Goal: Communication & Community: Answer question/provide support

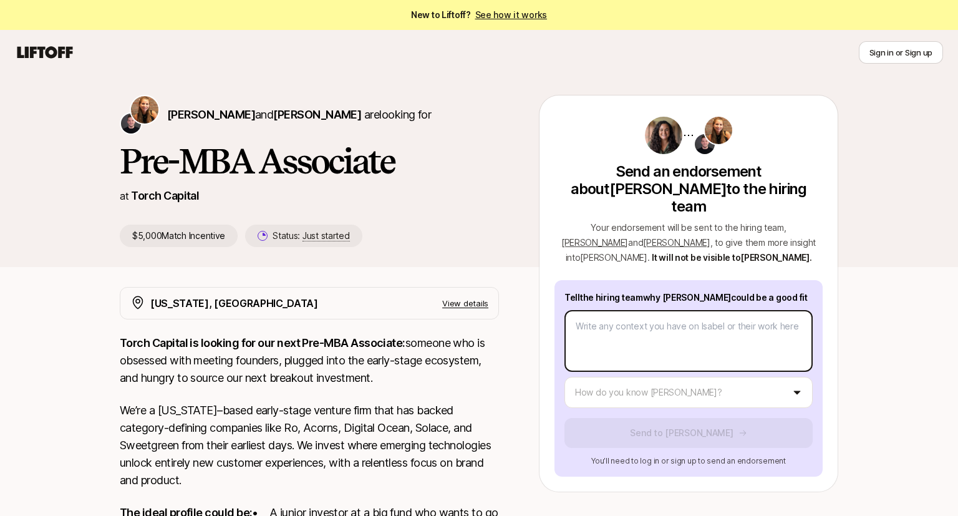
type textarea "x"
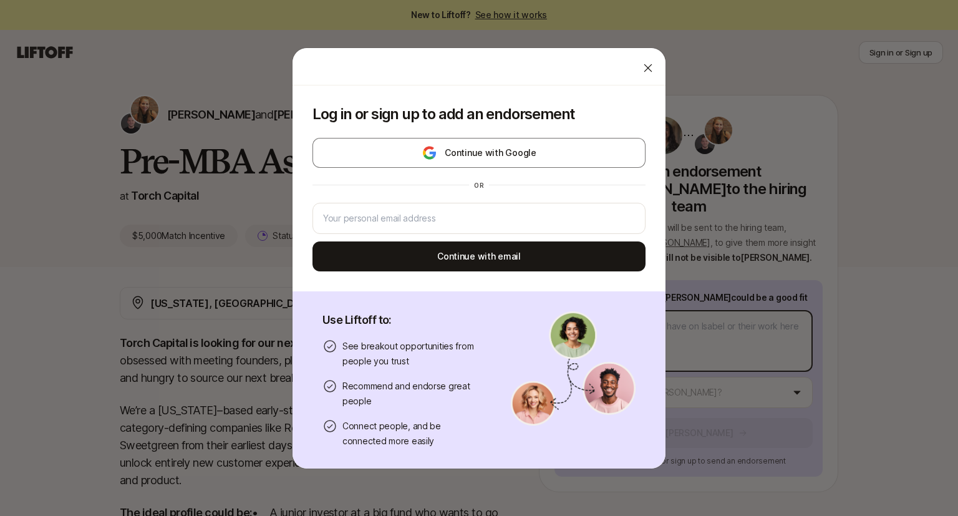
click at [585, 306] on body "New to Liftoff? See how it works Sign in or Sign up Sign in or Sign up [PERSON_…" at bounding box center [479, 258] width 958 height 516
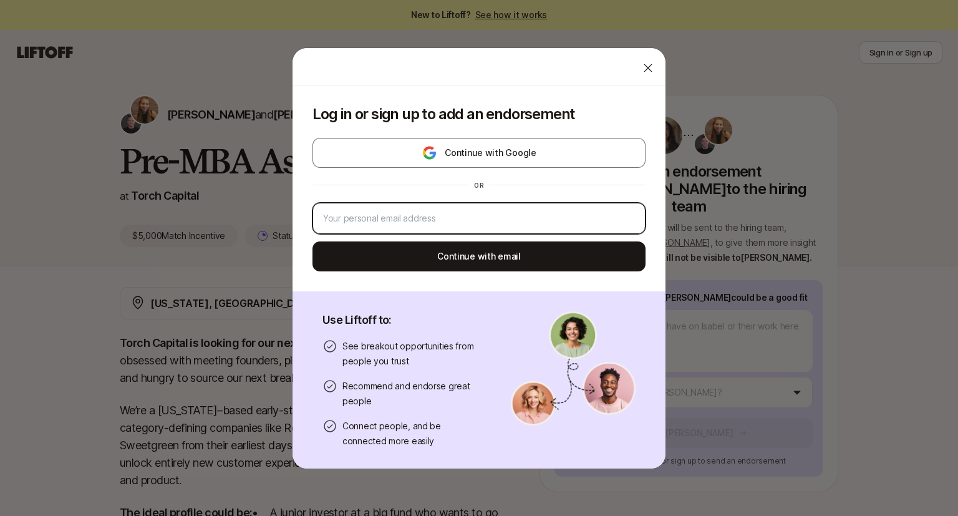
click at [405, 212] on input "email" at bounding box center [479, 218] width 312 height 15
type input "[EMAIL_ADDRESS][DOMAIN_NAME]"
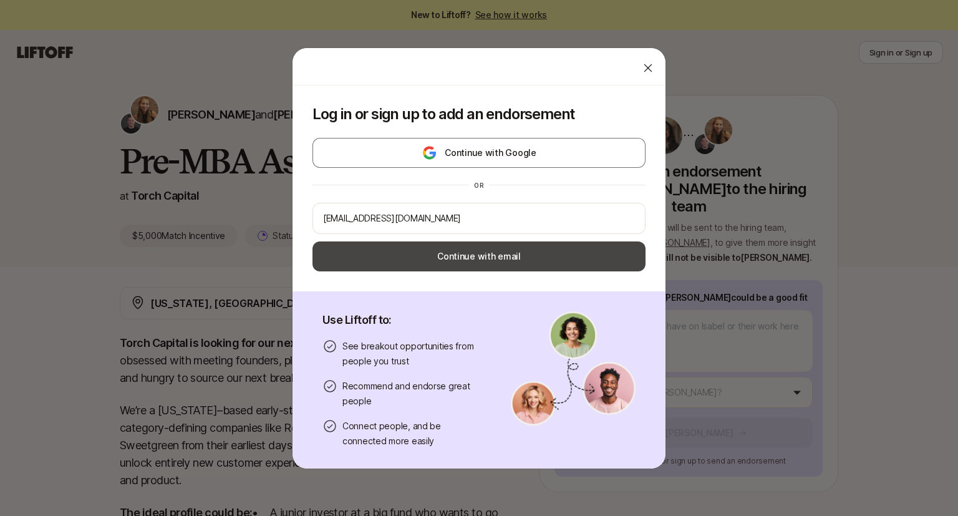
click at [485, 263] on button "Continue with email" at bounding box center [479, 256] width 333 height 30
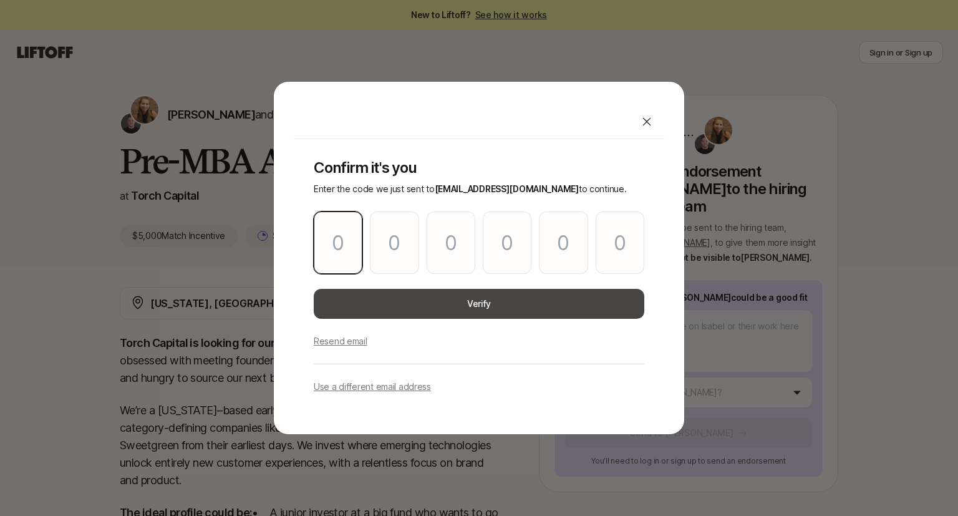
type input "3"
type input "1"
type input "2"
type input "9"
type input "4"
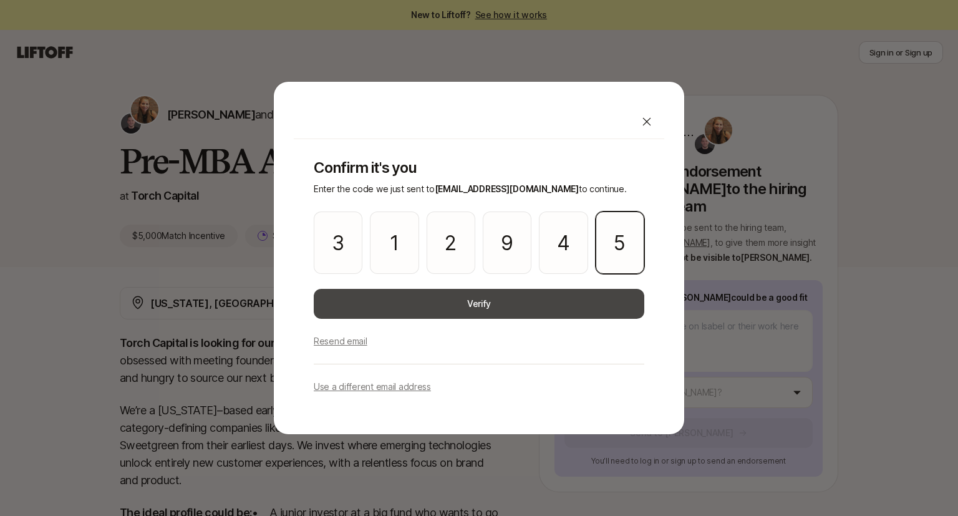
type input "5"
click at [490, 309] on button "Verify" at bounding box center [479, 304] width 331 height 30
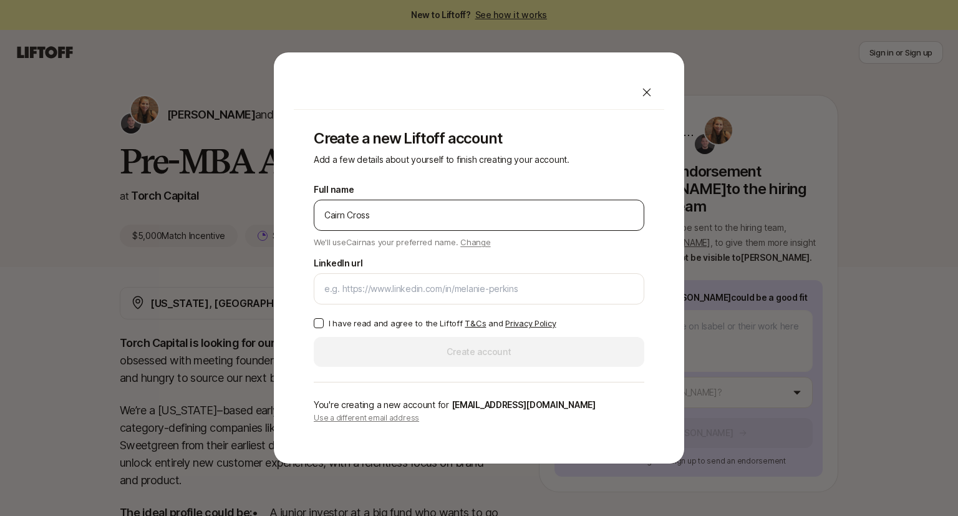
type input "Cairn Cross"
type button "on"
click at [319, 325] on button "on" at bounding box center [319, 323] width 10 height 10
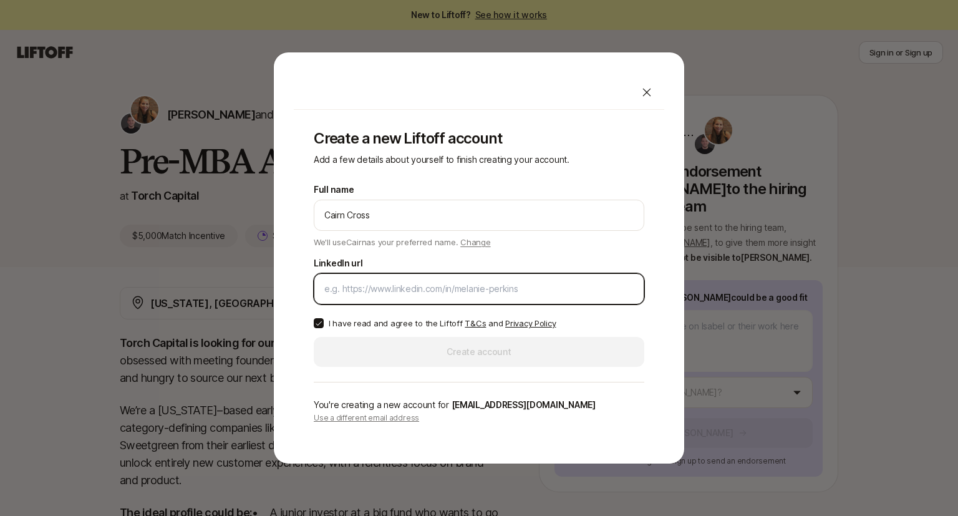
click at [339, 291] on input "LinkedIn url" at bounding box center [478, 288] width 309 height 15
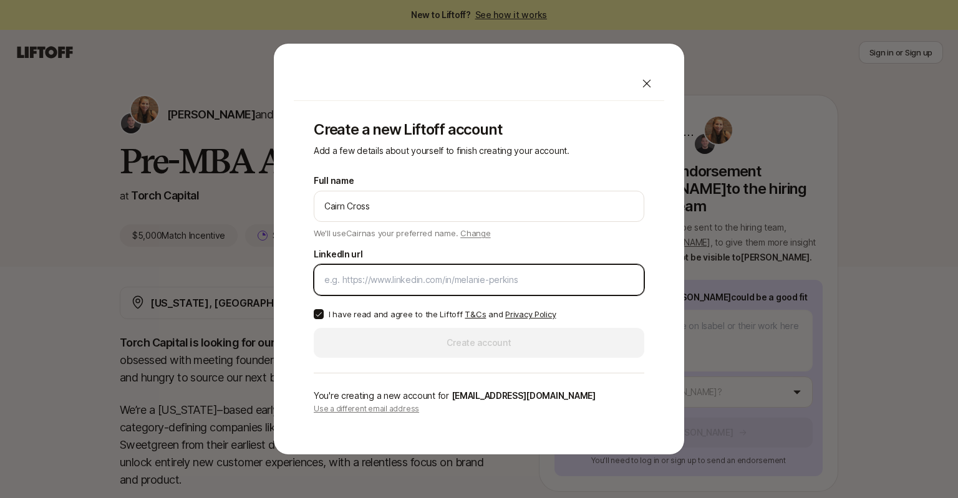
type textarea "x"
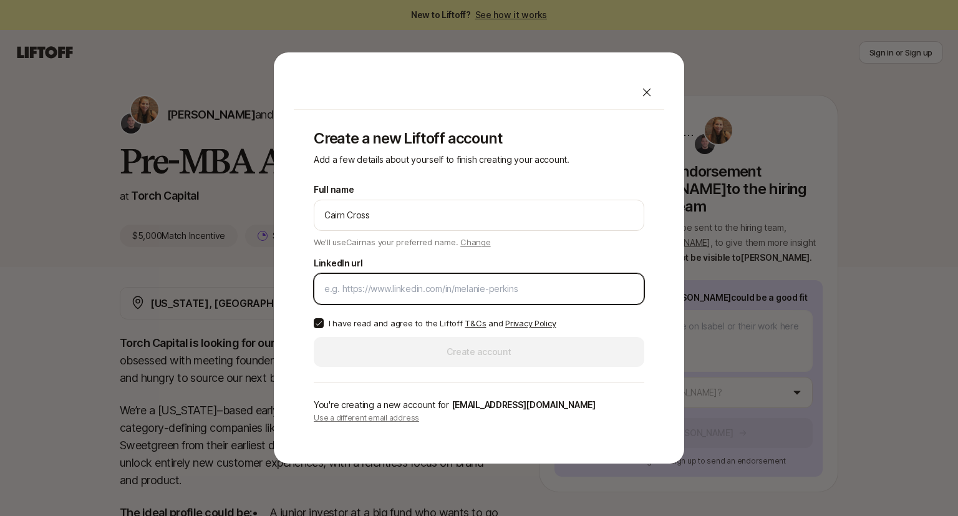
paste input "[URL][DOMAIN_NAME]"
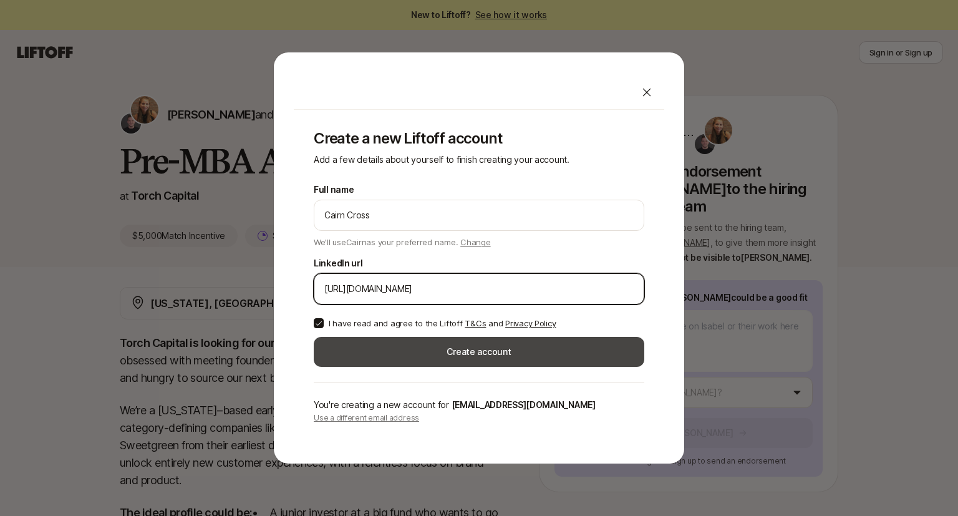
type input "[URL][DOMAIN_NAME]"
click at [487, 350] on button "Create account" at bounding box center [479, 352] width 331 height 30
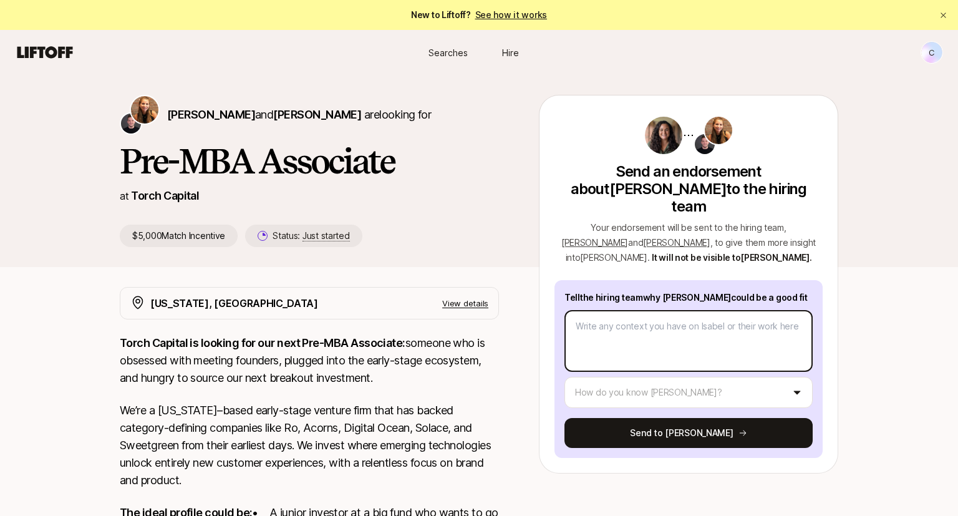
click at [574, 310] on textarea at bounding box center [688, 341] width 248 height 62
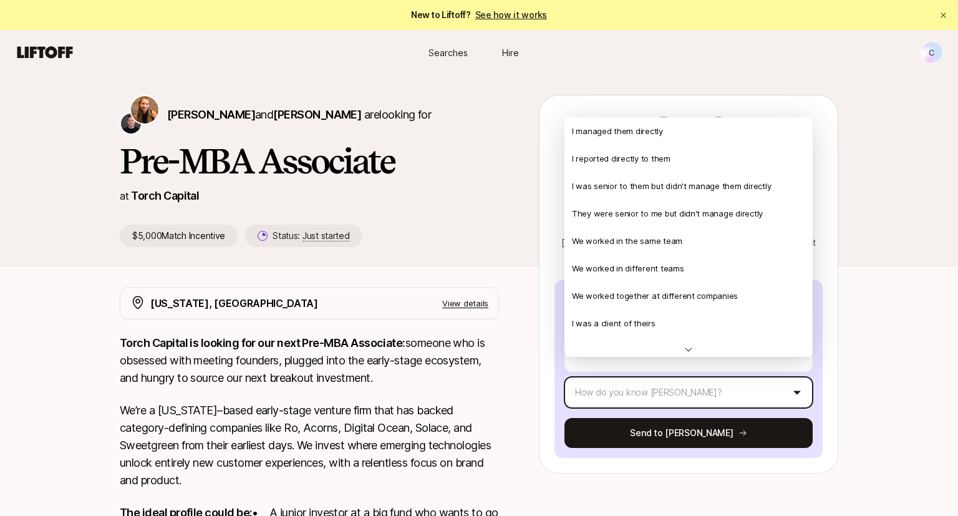
click at [800, 372] on html "New to Liftoff? See how it works C Searches Hire Searches Hire C [PERSON_NAME] …" at bounding box center [479, 258] width 958 height 516
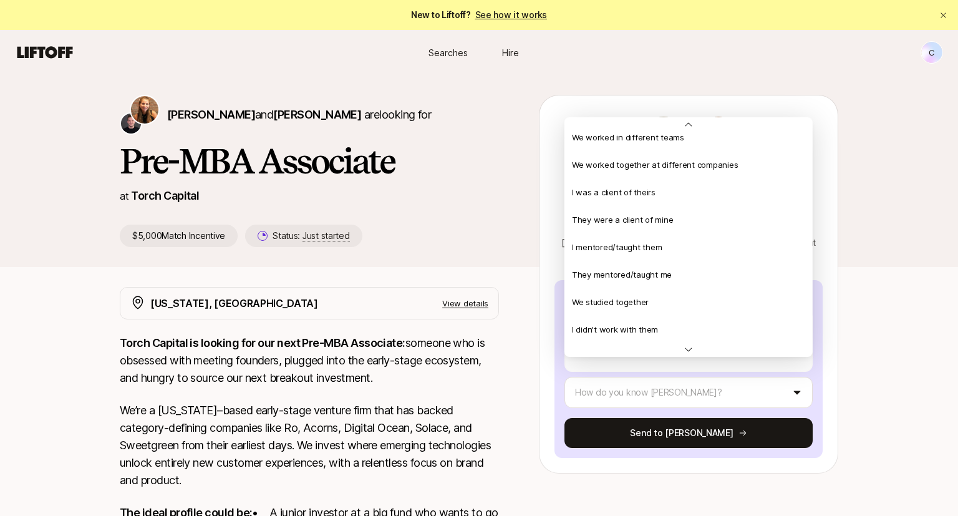
scroll to position [125, 0]
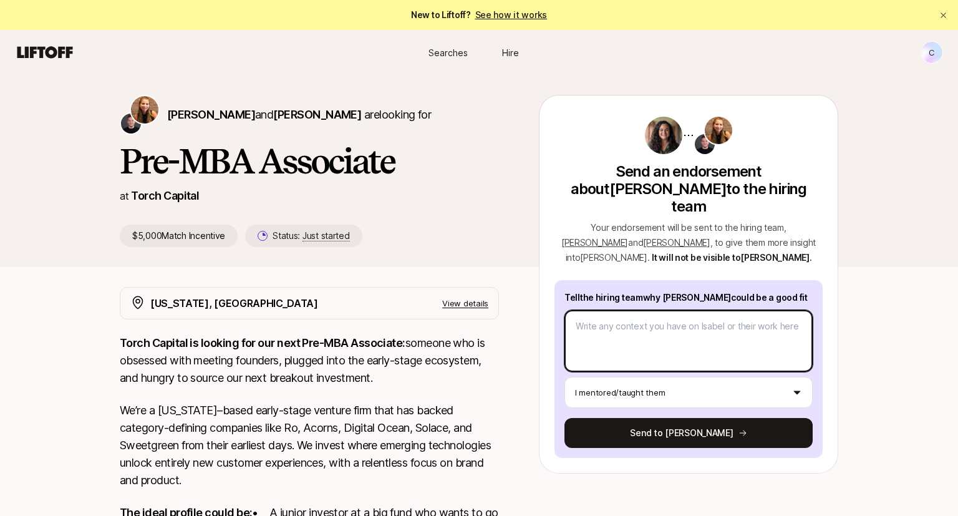
click at [610, 310] on textarea at bounding box center [688, 341] width 248 height 62
type textarea "x"
type textarea "I"
type textarea "x"
type textarea "Is"
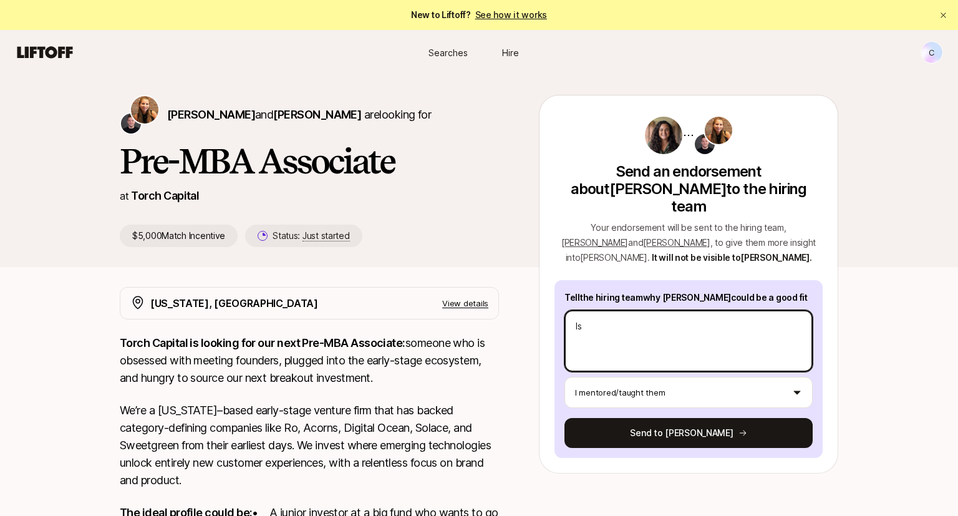
type textarea "x"
type textarea "Isa"
type textarea "x"
type textarea "Isab"
type textarea "x"
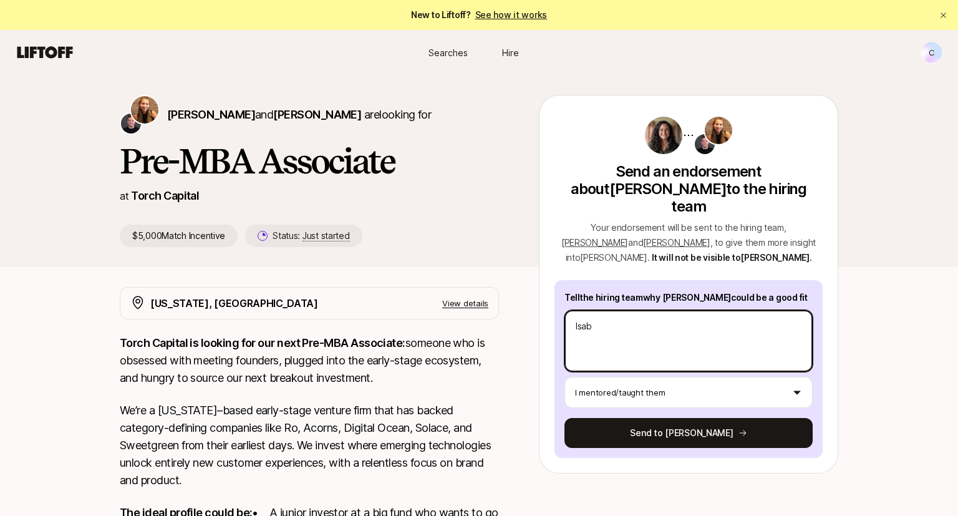
type textarea "Isabe"
type textarea "x"
type textarea "[PERSON_NAME]"
type textarea "x"
type textarea "[PERSON_NAME]"
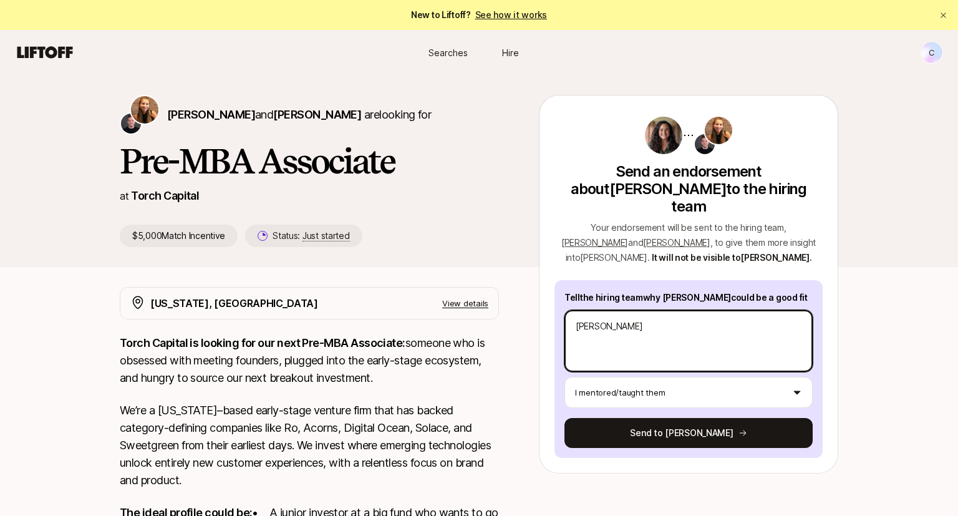
type textarea "x"
type textarea "[PERSON_NAME]"
type textarea "x"
type textarea "[PERSON_NAME] is"
type textarea "x"
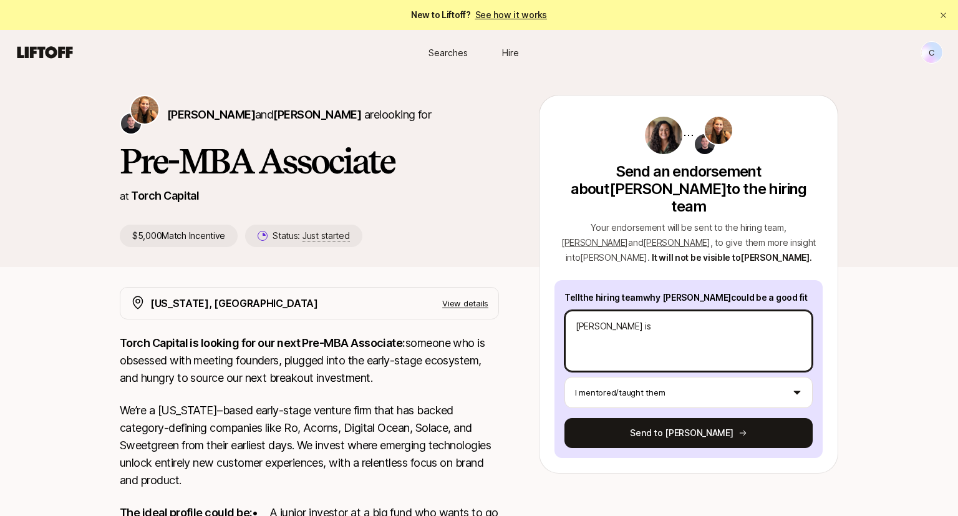
type textarea "[PERSON_NAME] is"
type textarea "x"
type textarea "[PERSON_NAME] is a"
type textarea "x"
type textarea "[PERSON_NAME] is a"
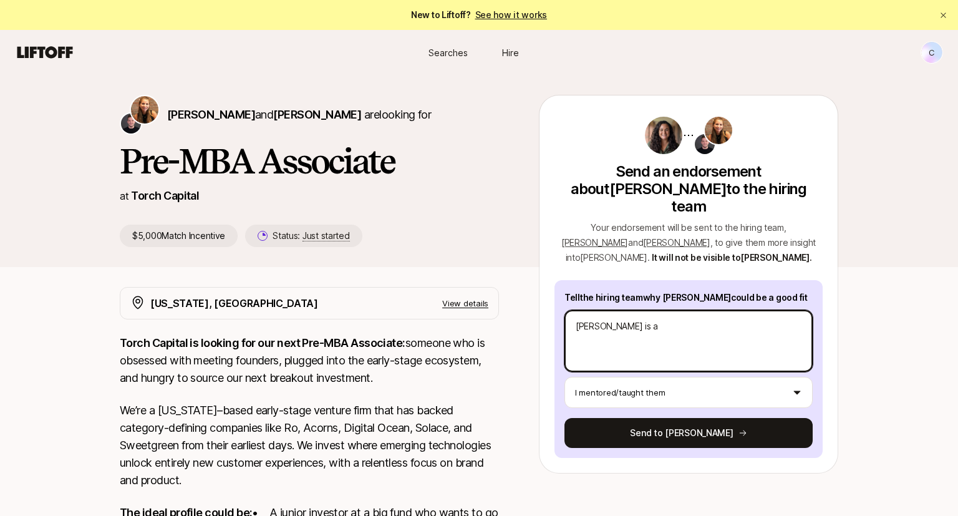
type textarea "x"
type textarea "[PERSON_NAME] is a d"
type textarea "x"
type textarea "[PERSON_NAME] is a di"
type textarea "x"
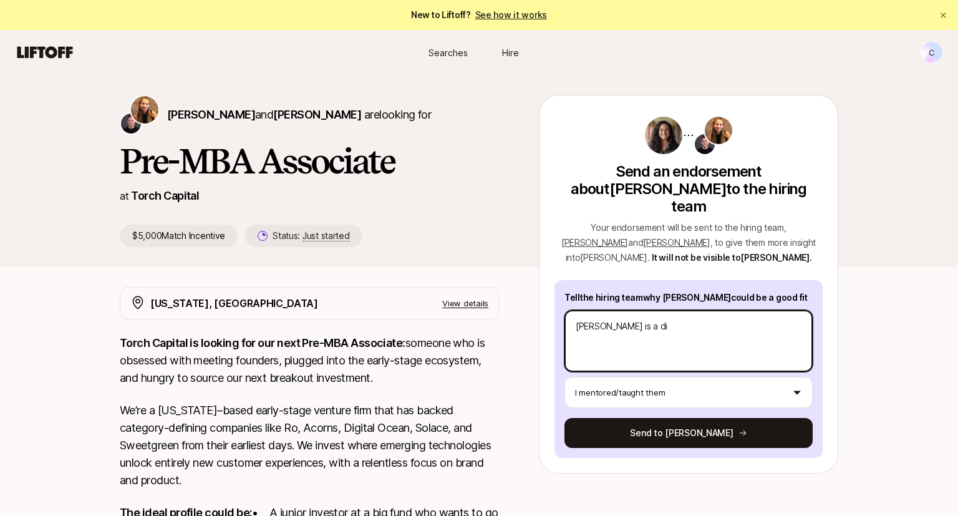
type textarea "[PERSON_NAME] is a dil"
type textarea "x"
type textarea "[PERSON_NAME] is a dili"
type textarea "x"
type textarea "[PERSON_NAME] is a [PERSON_NAME]"
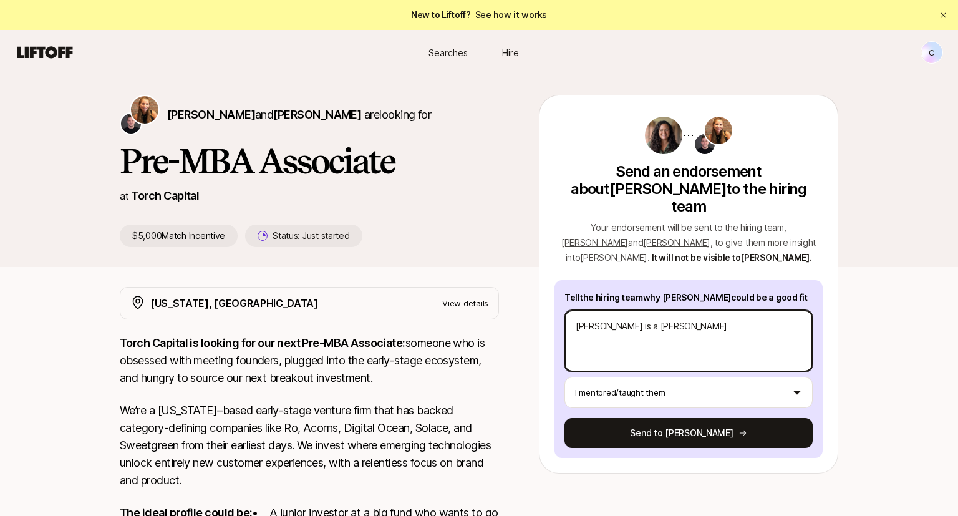
type textarea "x"
type textarea "[PERSON_NAME] is a dilige"
type textarea "x"
type textarea "[PERSON_NAME] is a diligen"
type textarea "x"
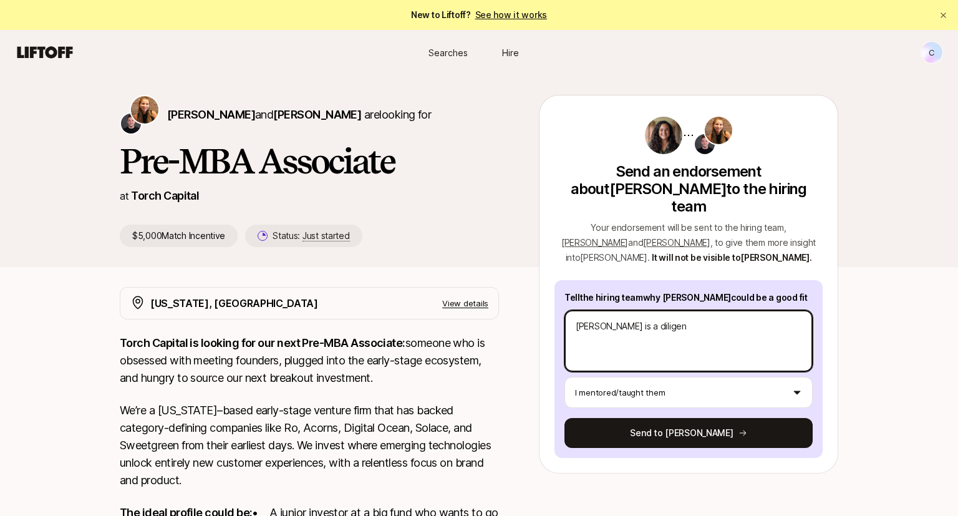
type textarea "[PERSON_NAME] is a diligent"
type textarea "x"
type textarea "[PERSON_NAME] is a diligent,"
type textarea "x"
type textarea "[PERSON_NAME] is a diligent,"
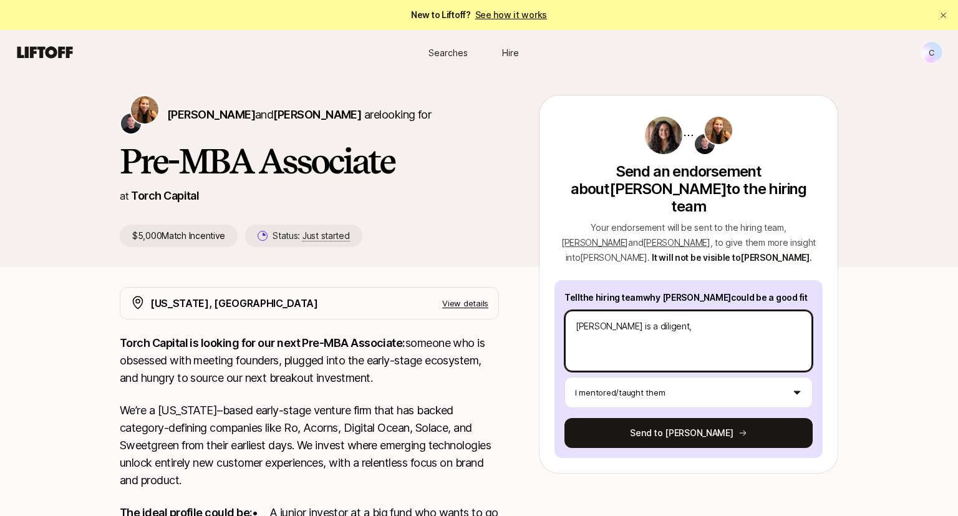
type textarea "x"
type textarea "[PERSON_NAME] is a diligent, c"
type textarea "x"
type textarea "[PERSON_NAME] is a diligent, cu"
type textarea "x"
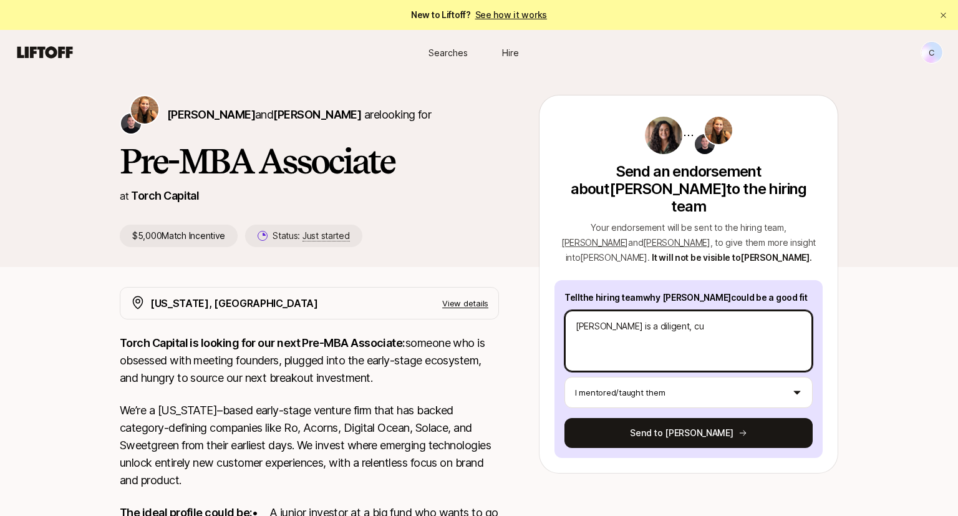
type textarea "[PERSON_NAME] is a diligent, cur"
type textarea "x"
type textarea "[PERSON_NAME] is a diligent, curi"
type textarea "x"
type textarea "[PERSON_NAME] is a diligent, curio"
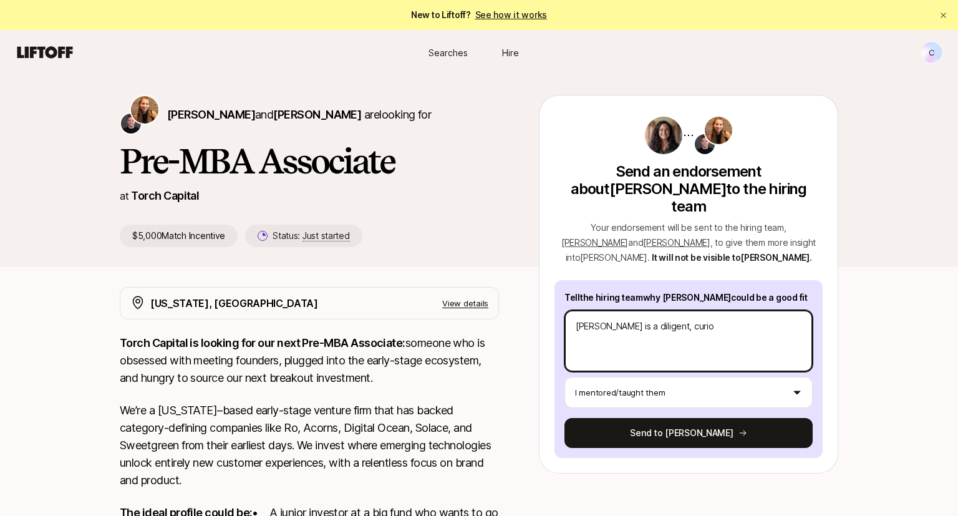
type textarea "x"
type textarea "[PERSON_NAME] is a diligent, curiou"
type textarea "x"
type textarea "[PERSON_NAME] is a diligent, curious"
type textarea "x"
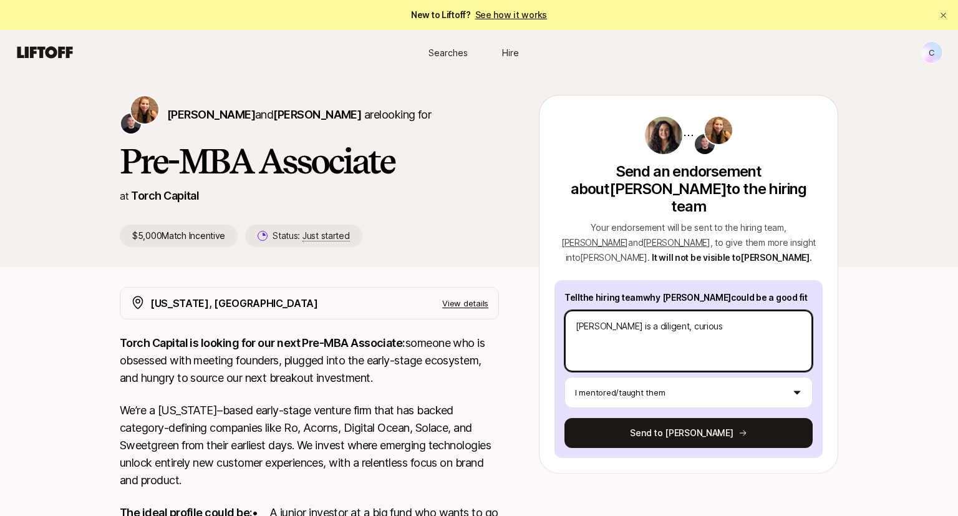
type textarea "[PERSON_NAME] is a diligent, curious,"
type textarea "x"
type textarea "[PERSON_NAME] is a diligent, curious,"
type textarea "x"
type textarea "[PERSON_NAME] is a diligent, curious, d"
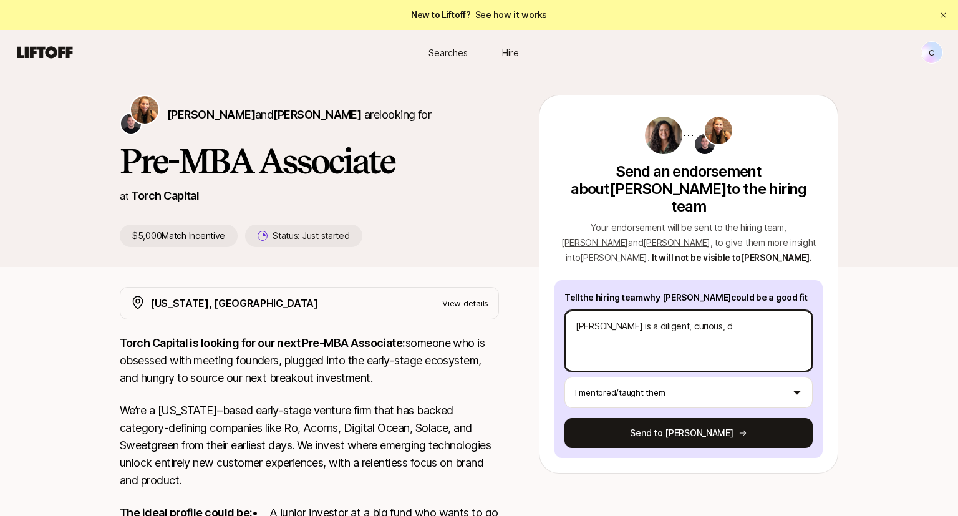
type textarea "x"
type textarea "[PERSON_NAME] is a diligent, curious, de"
type textarea "x"
type textarea "[PERSON_NAME] is a diligent, curious, ded"
type textarea "x"
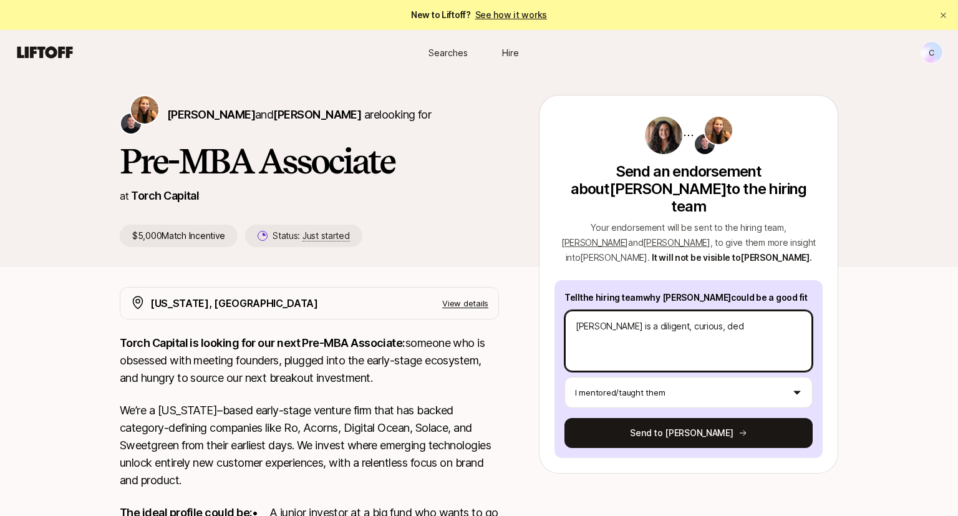
type textarea "[PERSON_NAME] is a diligent, curious, dedi"
type textarea "x"
type textarea "[PERSON_NAME] is a diligent, curious, [PERSON_NAME]"
type textarea "x"
type textarea "[PERSON_NAME] is a diligent, curious, dedica"
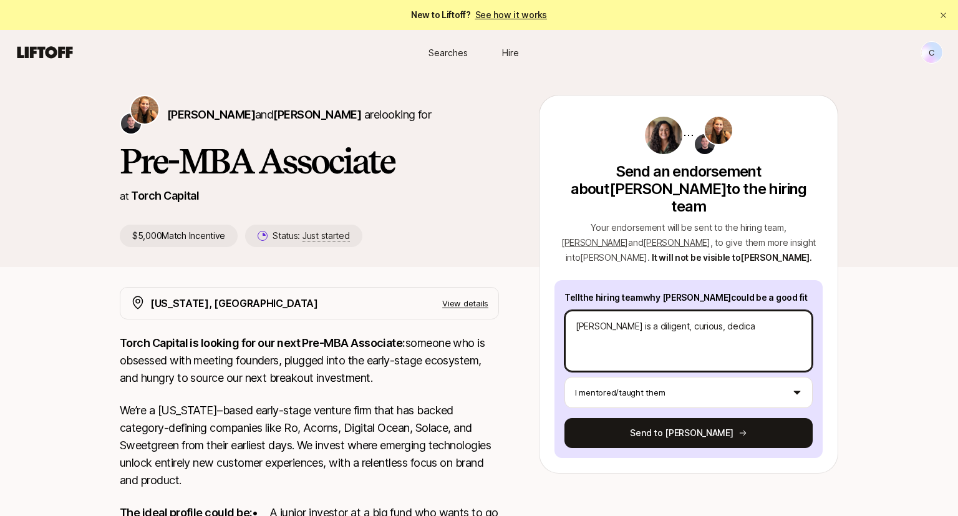
type textarea "x"
type textarea "[PERSON_NAME] is a diligent, curious, dedicat"
type textarea "x"
type textarea "[PERSON_NAME] is a diligent, curious, dedicate"
type textarea "x"
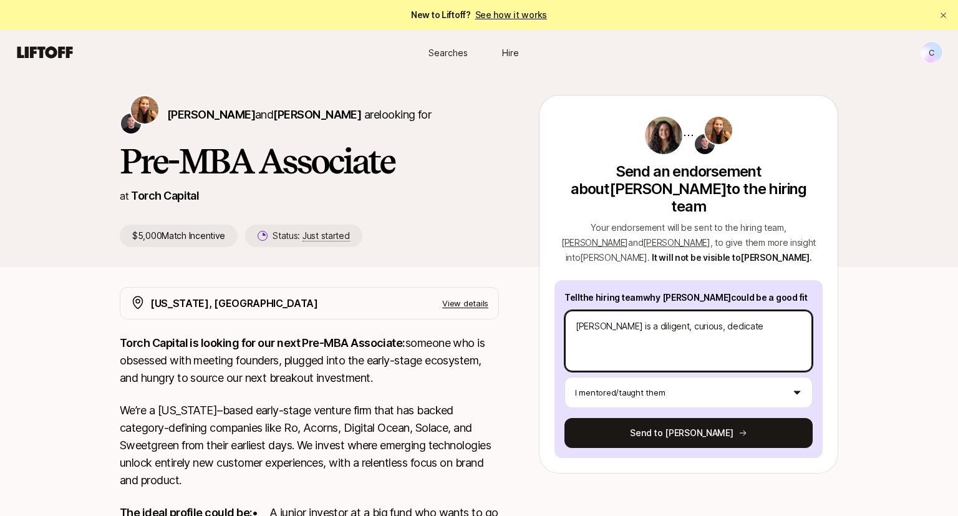
type textarea "[PERSON_NAME] is a diligent, curious, dedicated"
type textarea "x"
type textarea "[PERSON_NAME] is a diligent, curious, dedicated"
type textarea "x"
type textarea "[PERSON_NAME] is a diligent, curious, dedicated i"
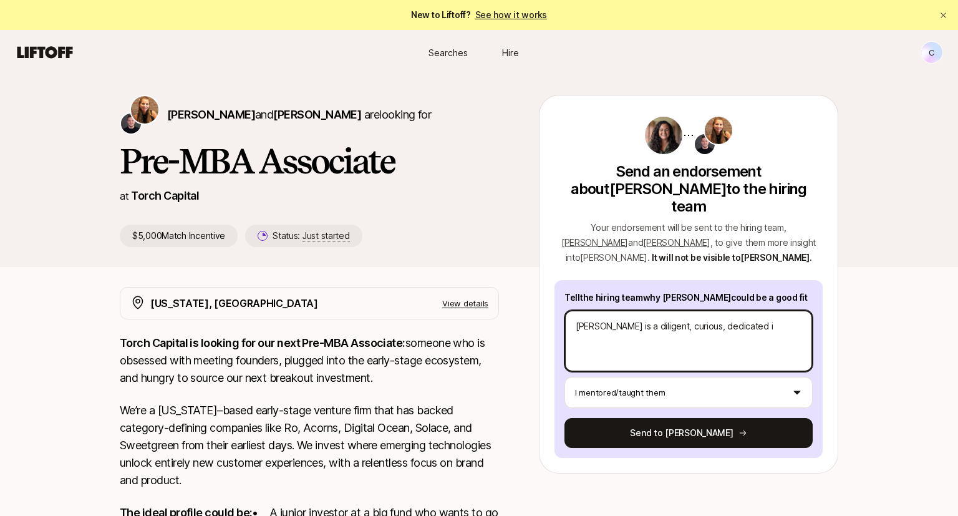
type textarea "x"
type textarea "[PERSON_NAME] is a diligent, curious, dedicated in"
type textarea "x"
type textarea "[PERSON_NAME] is a diligent, curious, dedicated ind"
type textarea "x"
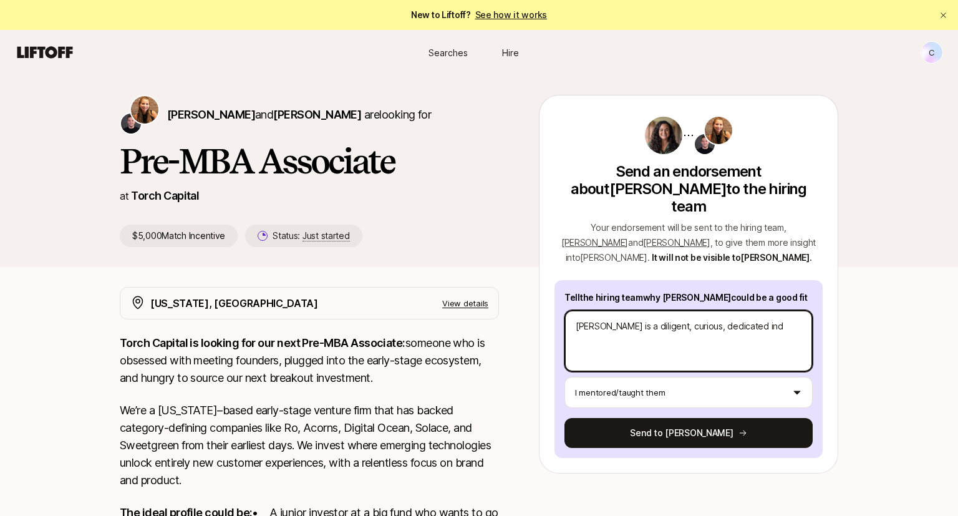
type textarea "[PERSON_NAME] is a diligent, curious, dedicated indi"
type textarea "x"
type textarea "[PERSON_NAME] is a diligent, curious, dedicated indiv"
type textarea "x"
type textarea "[PERSON_NAME] is a diligent, curious, dedicated indivi"
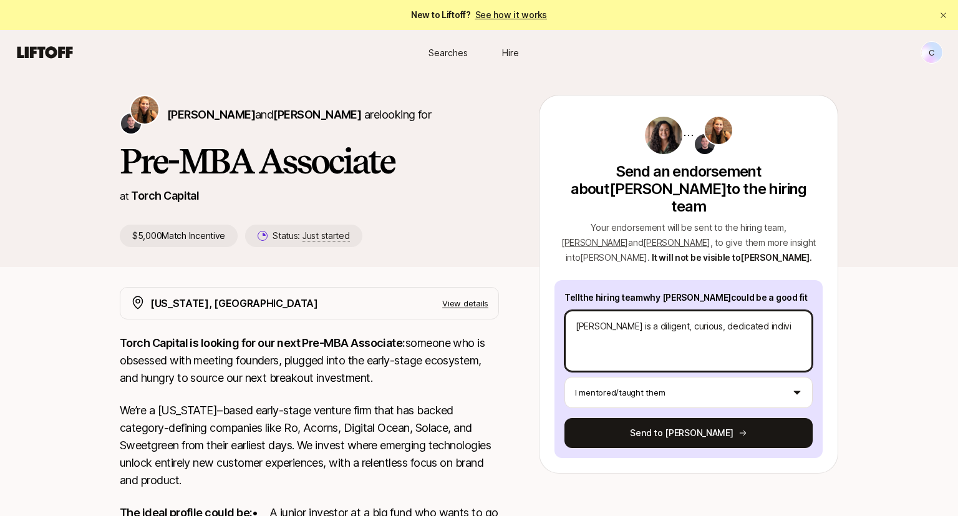
type textarea "x"
type textarea "[PERSON_NAME] is a diligent, curious, dedicated individ"
type textarea "x"
type textarea "[PERSON_NAME] is a diligent, curious, dedicated individu"
type textarea "x"
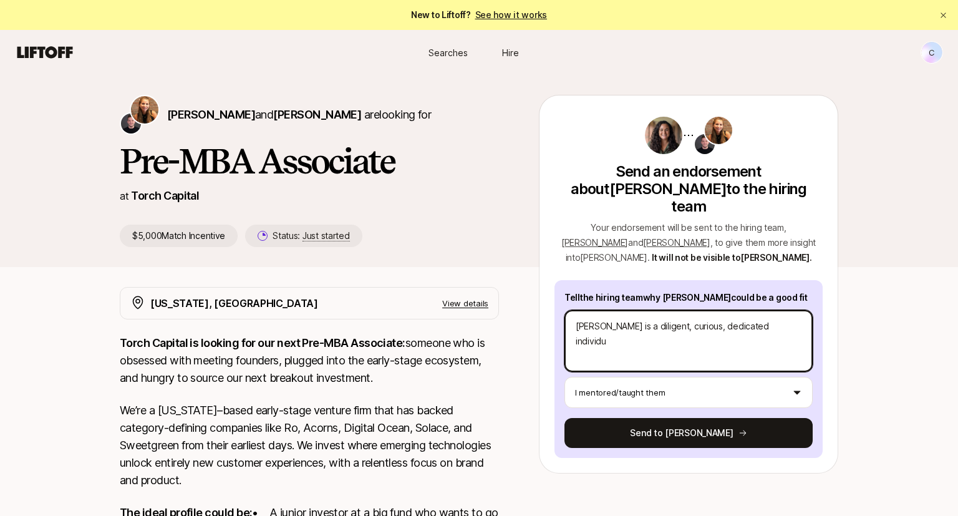
type textarea "[PERSON_NAME] is a diligent, curious, dedicated individua"
type textarea "x"
type textarea "[PERSON_NAME] is a diligent, curious, dedicated individual"
type textarea "x"
type textarea "[PERSON_NAME] is a diligent, curious, dedicated individual"
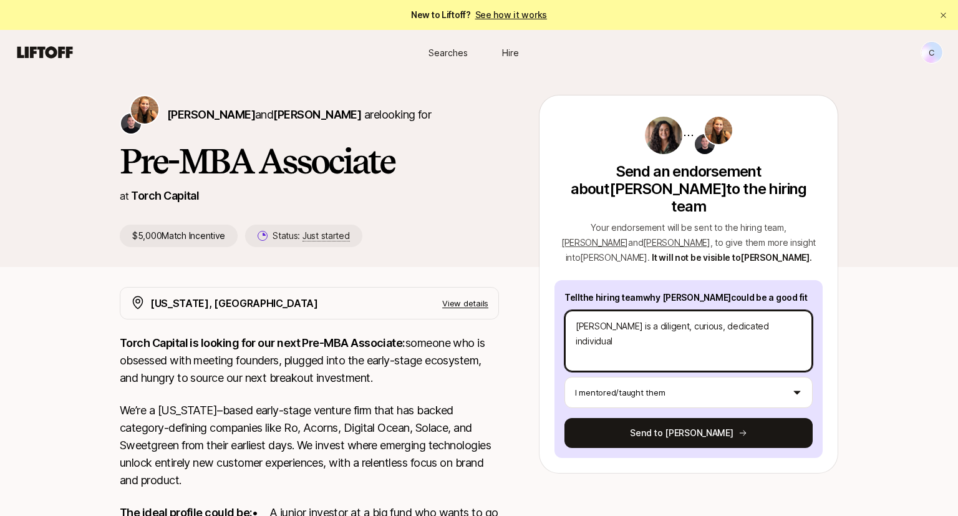
type textarea "x"
type textarea "[PERSON_NAME] is a diligent, curious, dedicated individual t"
type textarea "x"
type textarea "[PERSON_NAME] is a diligent, curious, dedicated individual th"
type textarea "x"
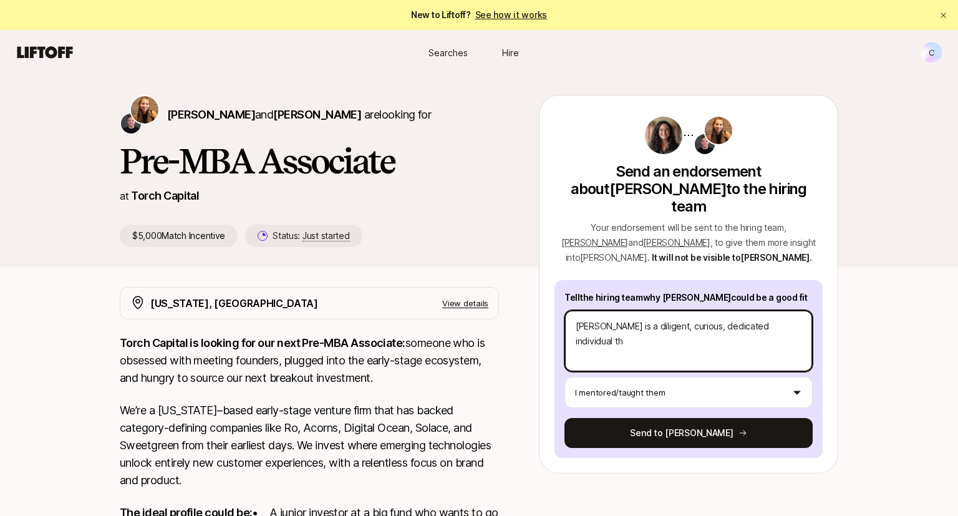
type textarea "[PERSON_NAME] is a diligent, curious, dedicated individual tha"
type textarea "x"
type textarea "[PERSON_NAME] is a diligent, curious, dedicated individual that"
type textarea "x"
type textarea "[PERSON_NAME] is a diligent, curious, dedicated individual that"
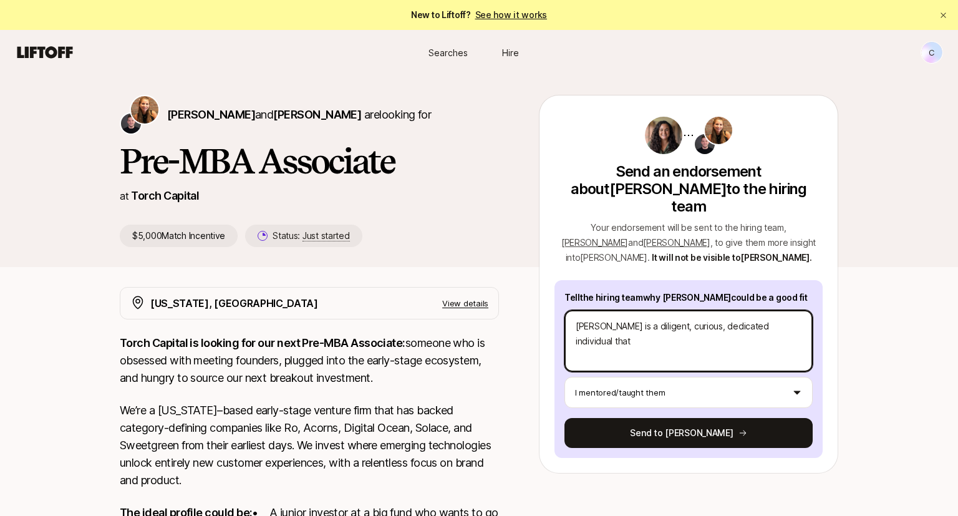
type textarea "x"
type textarea "[PERSON_NAME] is a diligent, curious, dedicated individual that i"
type textarea "x"
type textarea "[PERSON_NAME] is a diligent, curious, dedicated individual that i"
type textarea "x"
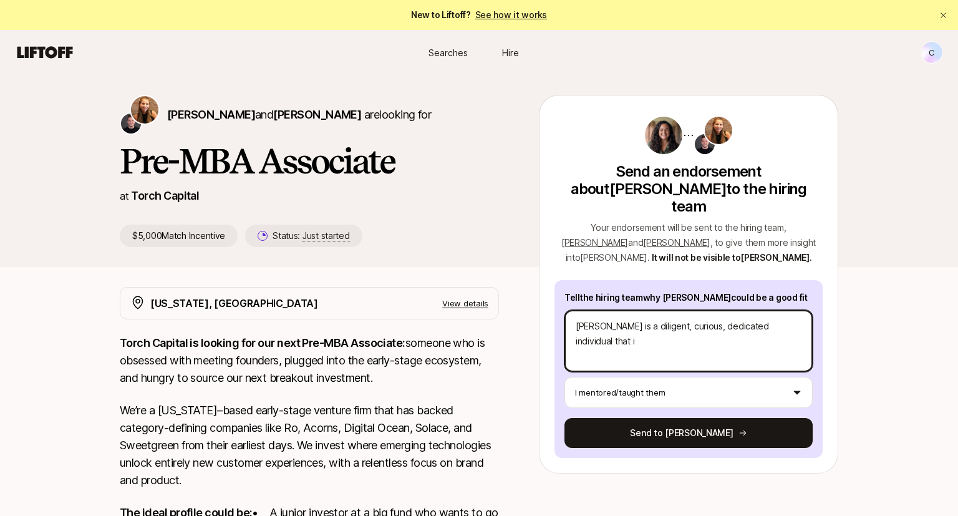
type textarea "[PERSON_NAME] is a diligent, curious, dedicated individual that i h"
type textarea "x"
type textarea "[PERSON_NAME] is a diligent, curious, dedicated individual that i ha"
type textarea "x"
type textarea "[PERSON_NAME] is a diligent, curious, dedicated individual that i h"
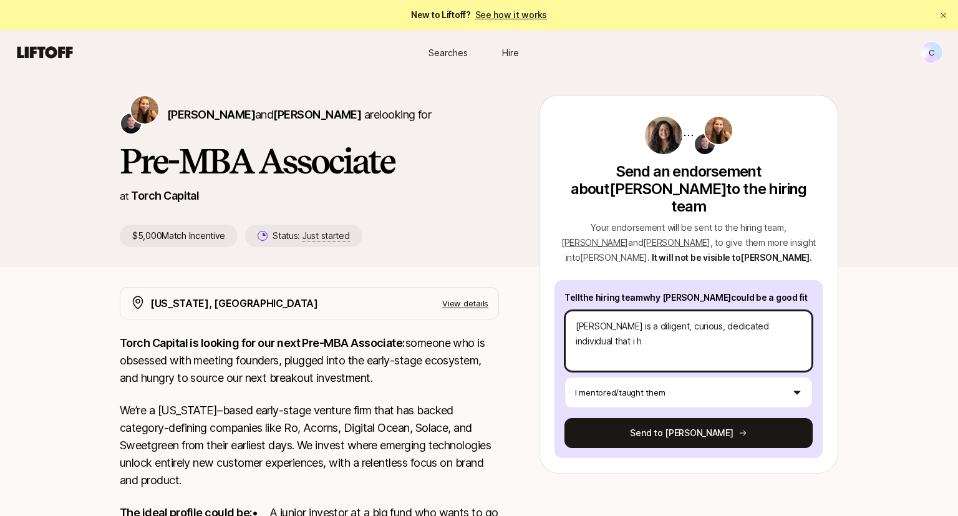
type textarea "x"
type textarea "[PERSON_NAME] is a diligent, curious, dedicated individual that i"
type textarea "x"
type textarea "[PERSON_NAME] is a diligent, curious, dedicated individual that i"
type textarea "x"
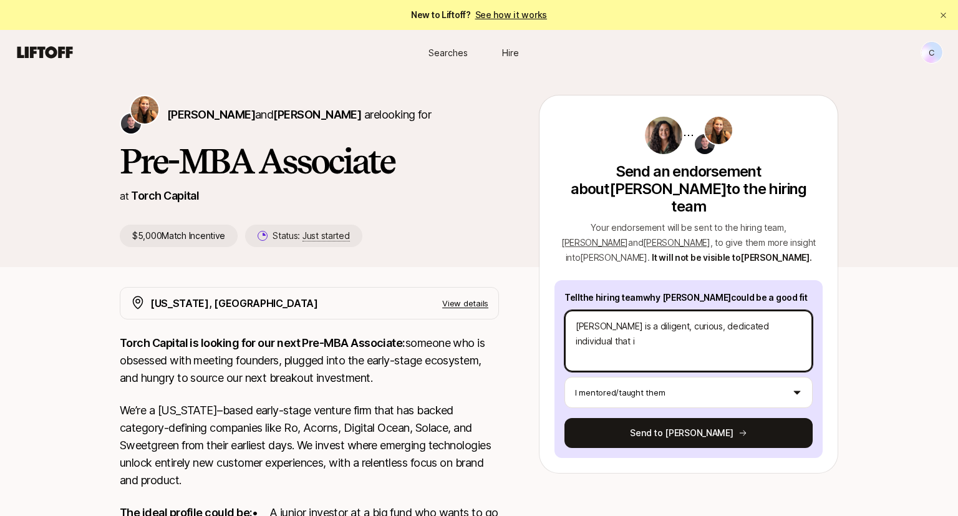
type textarea "[PERSON_NAME] is a diligent, curious, dedicated individual that"
type textarea "x"
type textarea "[PERSON_NAME] is a diligent, curious, dedicated individual that I"
type textarea "x"
type textarea "[PERSON_NAME] is a diligent, curious, dedicated individual that I"
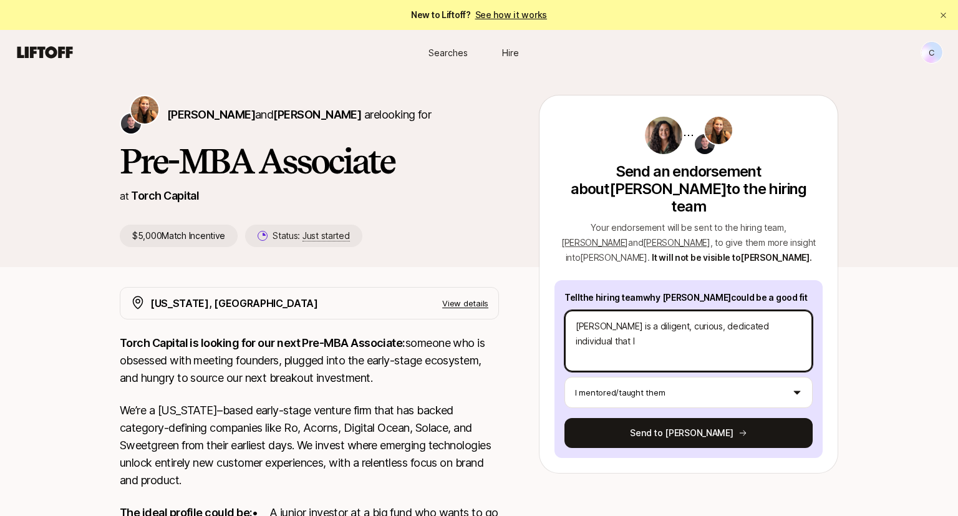
type textarea "x"
type textarea "[PERSON_NAME] is a diligent, curious, dedicated individual that I h"
type textarea "x"
type textarea "[PERSON_NAME] is a diligent, curious, dedicated individual that I ha"
type textarea "x"
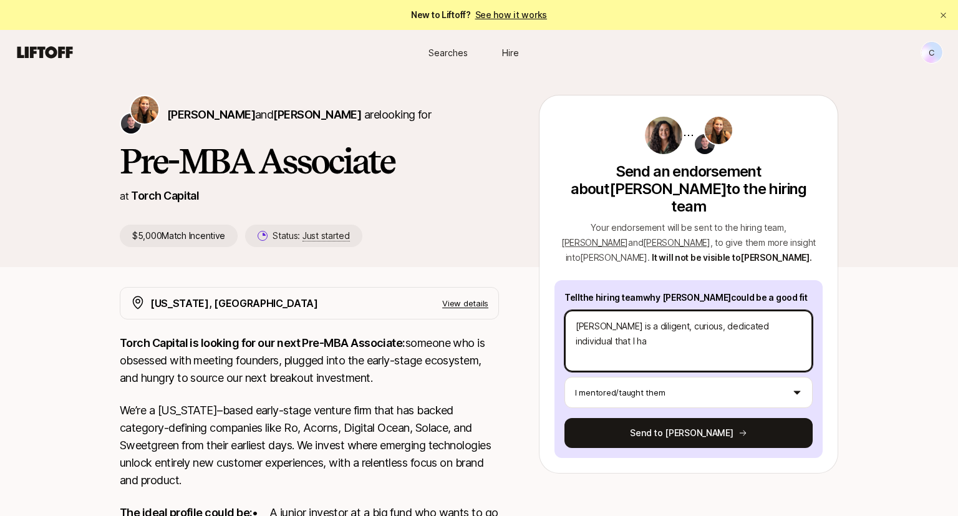
type textarea "[PERSON_NAME] is a diligent, curious, dedicated individual that I had"
type textarea "x"
type textarea "[PERSON_NAME] is a diligent, curious, dedicated individual that I had"
type textarea "x"
type textarea "[PERSON_NAME] is a diligent, curious, dedicated individual that I had t"
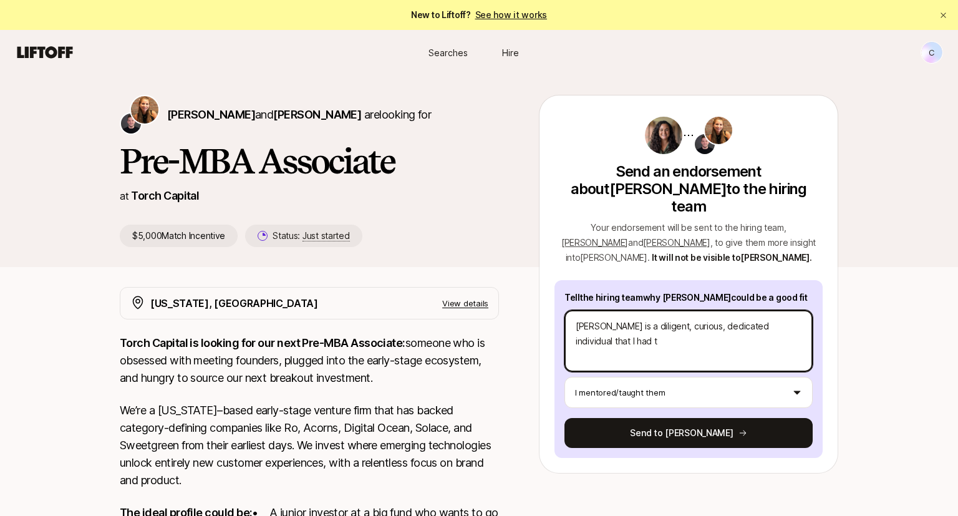
type textarea "x"
type textarea "[PERSON_NAME] is a diligent, curious, dedicated individual that I had th"
type textarea "x"
type textarea "[PERSON_NAME] is a diligent, curious, dedicated individual that I had the"
type textarea "x"
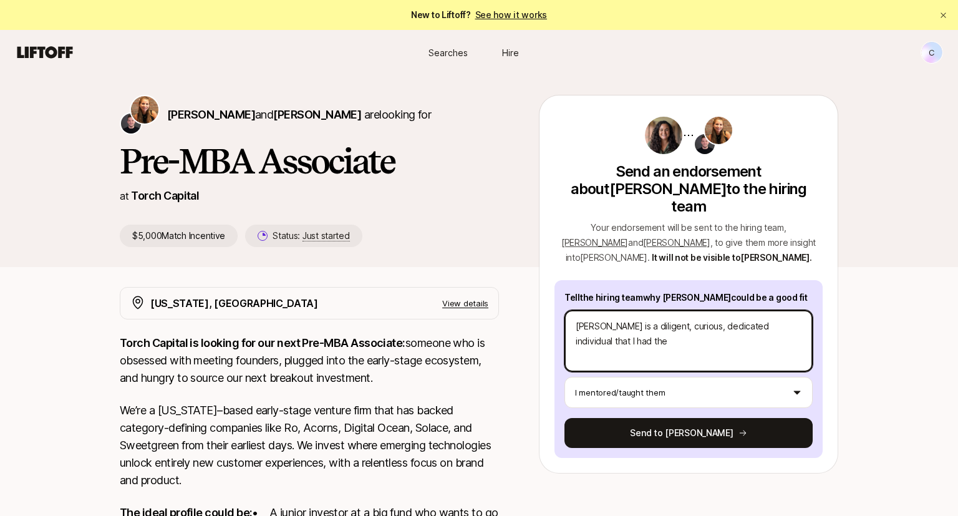
type textarea "[PERSON_NAME] is a diligent, curious, dedicated individual that I had the"
type textarea "x"
type textarea "[PERSON_NAME] is a diligent, curious, dedicated individual that I had the p"
type textarea "x"
type textarea "[PERSON_NAME] is a diligent, curious, dedicated individual that I had the pl"
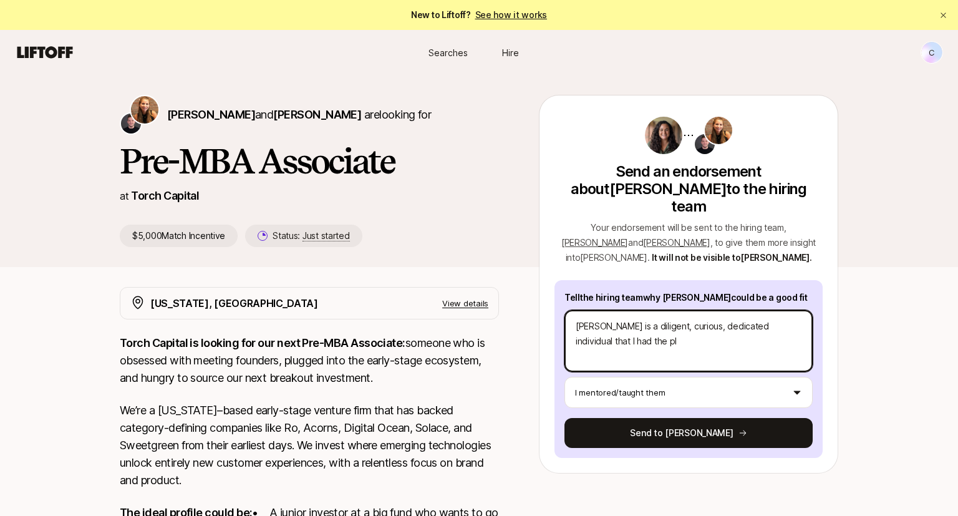
type textarea "x"
type textarea "[PERSON_NAME] is a diligent, curious, dedicated individual that I had the ple"
type textarea "x"
type textarea "[PERSON_NAME] is a diligent, curious, dedicated individual that I had the plea"
type textarea "x"
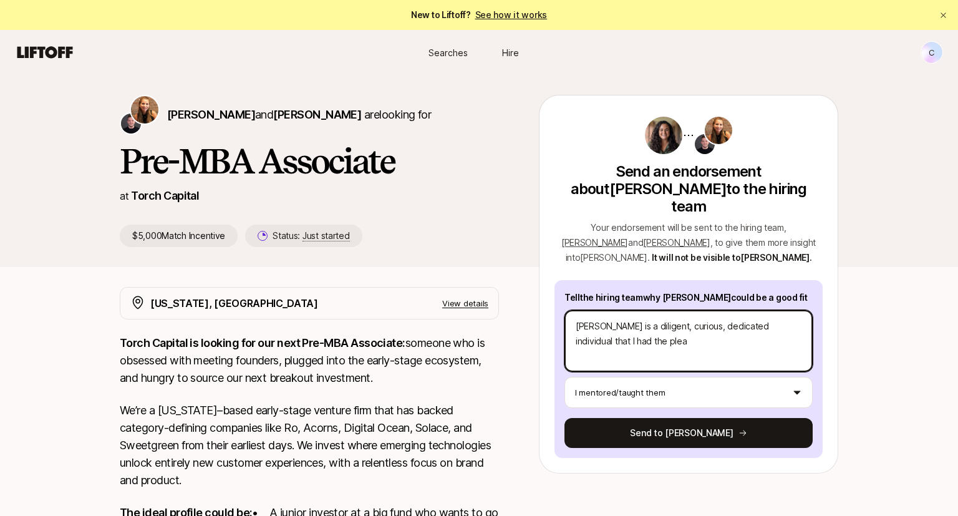
type textarea "[PERSON_NAME] is a diligent, curious, dedicated individual that I had the pleas"
type textarea "x"
type textarea "[PERSON_NAME] is a diligent, curious, dedicated individual that I had the please"
type textarea "x"
type textarea "[PERSON_NAME] is a diligent, curious, dedicated individual that I had the pleas"
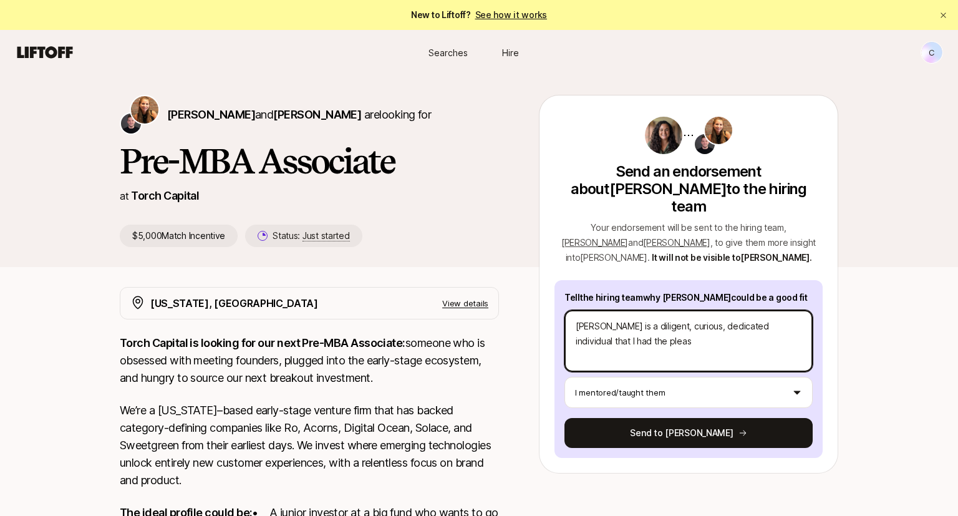
type textarea "x"
type textarea "[PERSON_NAME] is a diligent, curious, dedicated individual that I had the pleasu"
type textarea "x"
type textarea "[PERSON_NAME] is a diligent, curious, dedicated individual that I had the pleas…"
type textarea "x"
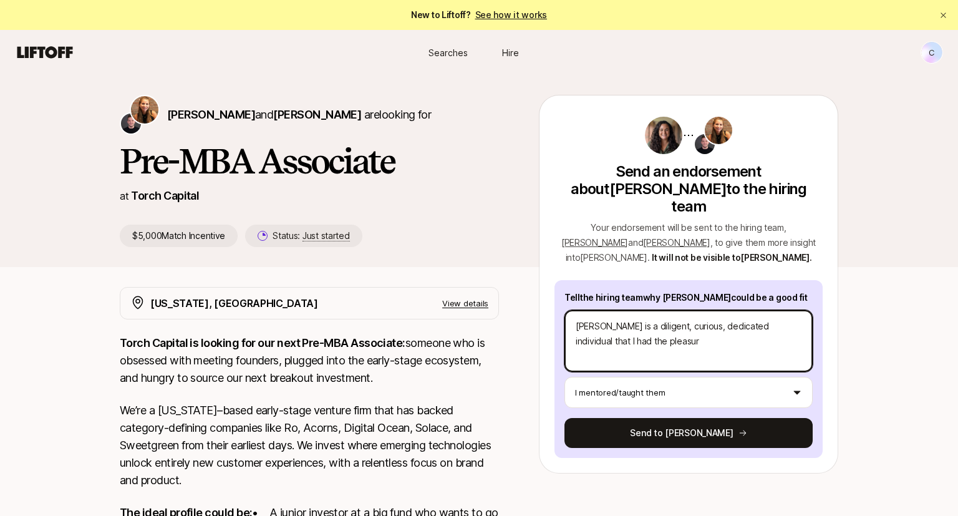
type textarea "[PERSON_NAME] is a diligent, curious, dedicated individual that I had the pleas…"
type textarea "x"
type textarea "[PERSON_NAME] is a diligent, curious, dedicated individual that I had the pleas…"
type textarea "x"
type textarea "[PERSON_NAME] is a diligent, curious, dedicated individual that I had the pleas…"
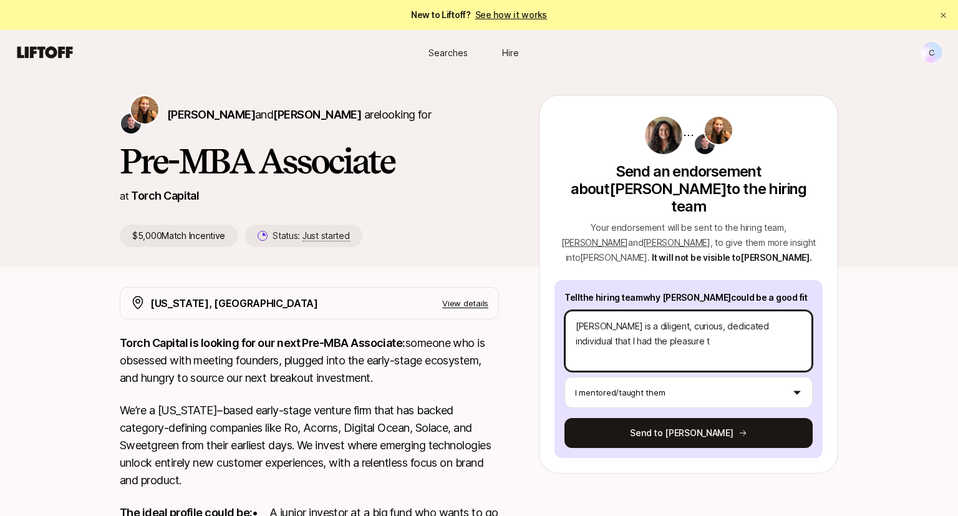
type textarea "x"
type textarea "[PERSON_NAME] is a diligent, curious, dedicated individual that I had the pleas…"
type textarea "x"
type textarea "[PERSON_NAME] is a diligent, curious, dedicated individual that I had the pleas…"
type textarea "x"
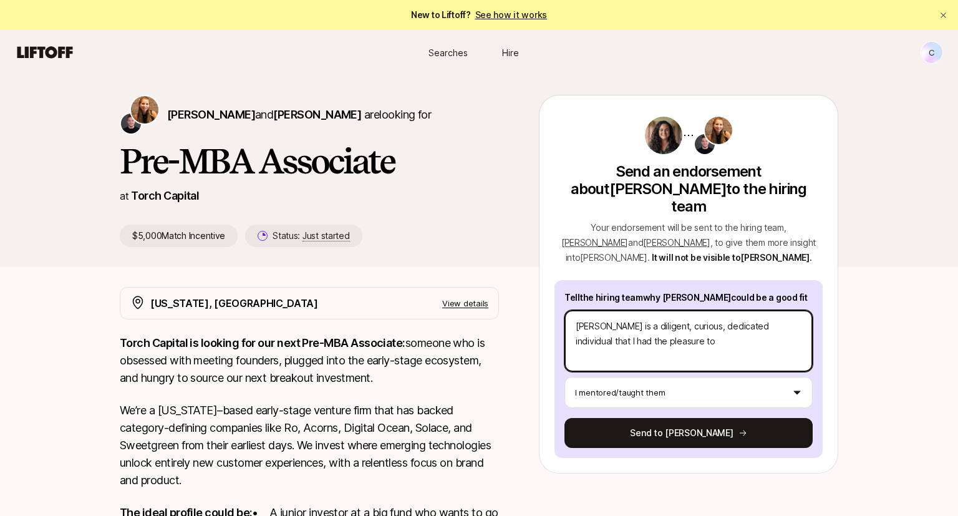
type textarea "[PERSON_NAME] is a diligent, curious, dedicated individual that I had the pleas…"
type textarea "x"
type textarea "[PERSON_NAME] is a diligent, curious, dedicated individual that I had the pleas…"
type textarea "x"
type textarea "[PERSON_NAME] is a diligent, curious, dedicated individual that I had the pleas…"
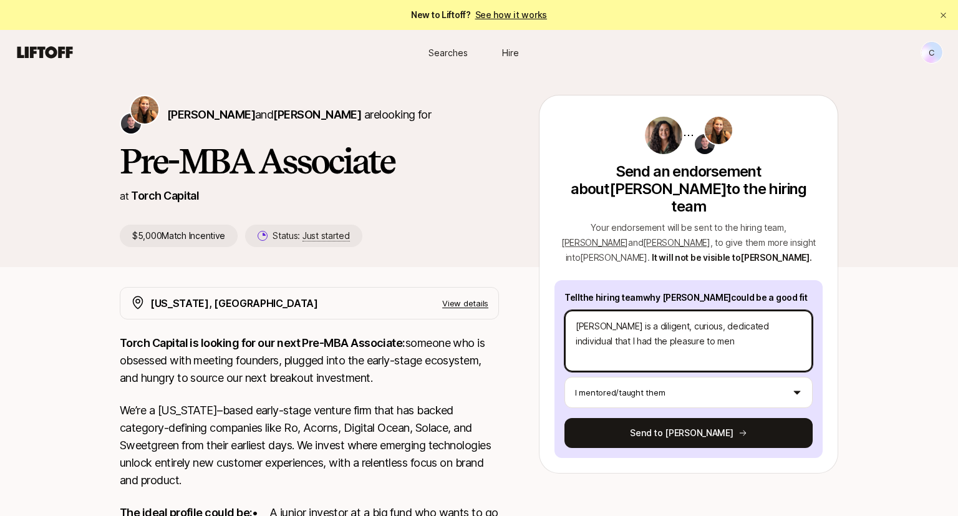
type textarea "x"
type textarea "[PERSON_NAME] is a diligent, curious, dedicated individual that I had the pleas…"
type textarea "x"
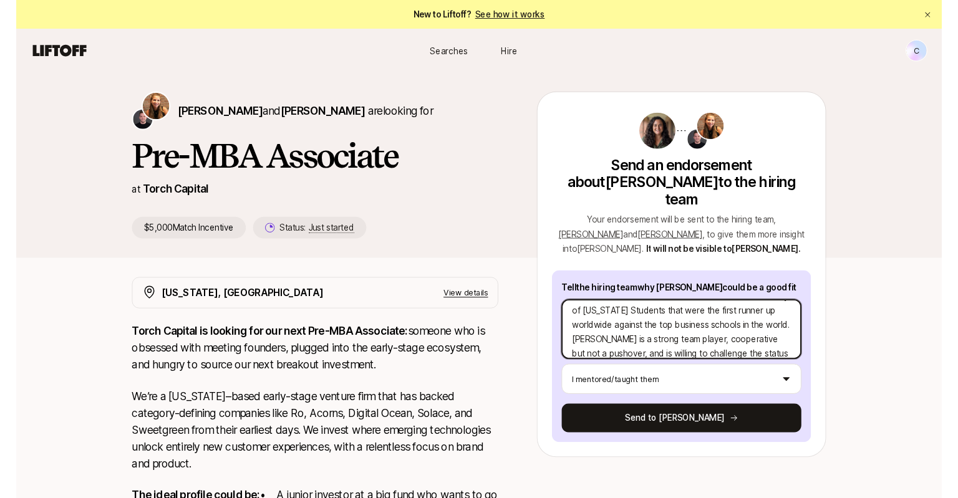
scroll to position [95, 0]
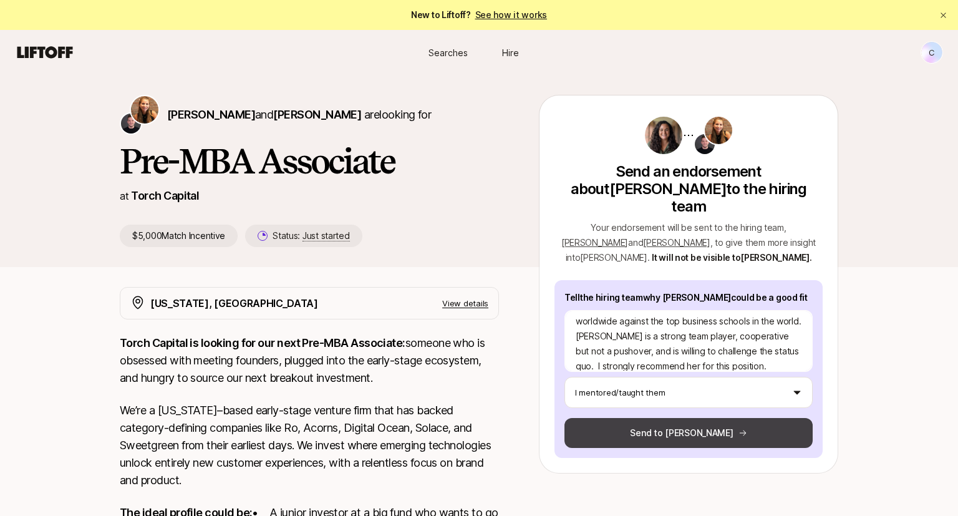
click at [690, 418] on button "Send to [PERSON_NAME]" at bounding box center [688, 433] width 248 height 30
